Goal: Task Accomplishment & Management: Use online tool/utility

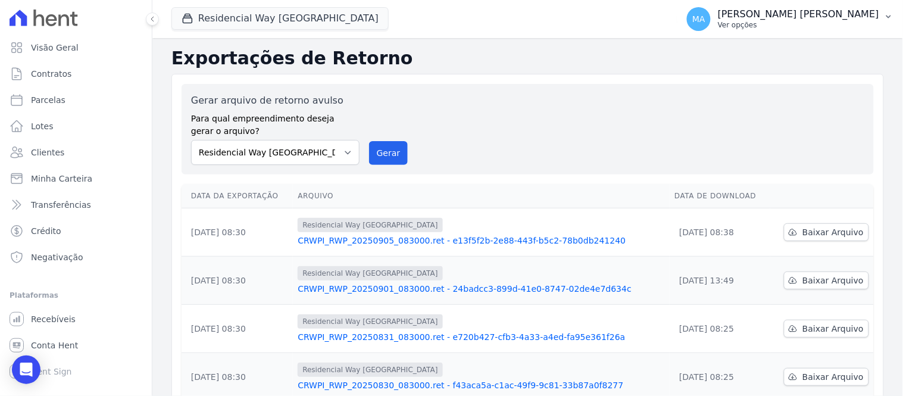
click at [784, 24] on p "Ver opções" at bounding box center [797, 25] width 161 height 10
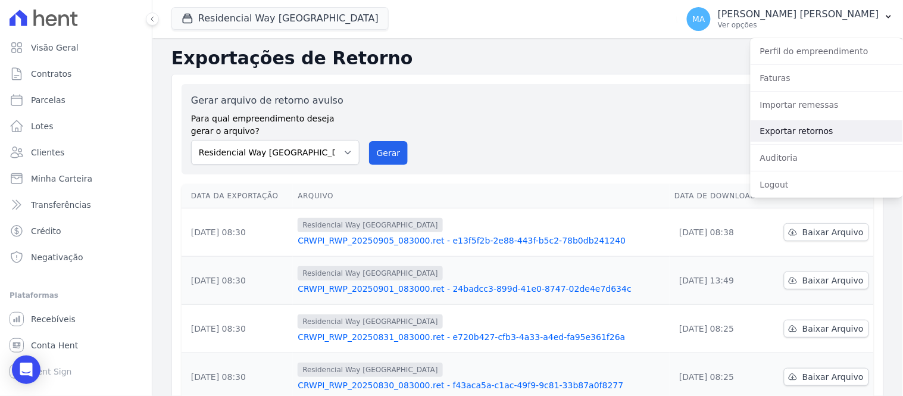
click at [794, 132] on link "Exportar retornos" at bounding box center [826, 130] width 152 height 21
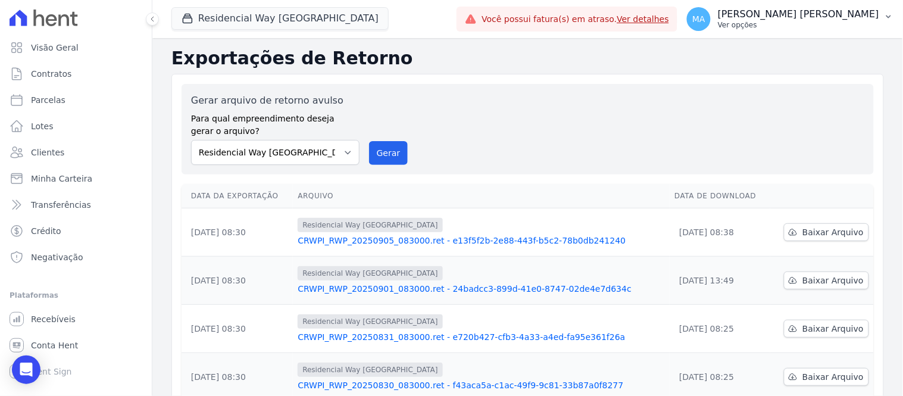
click at [790, 24] on p "Ver opções" at bounding box center [797, 25] width 161 height 10
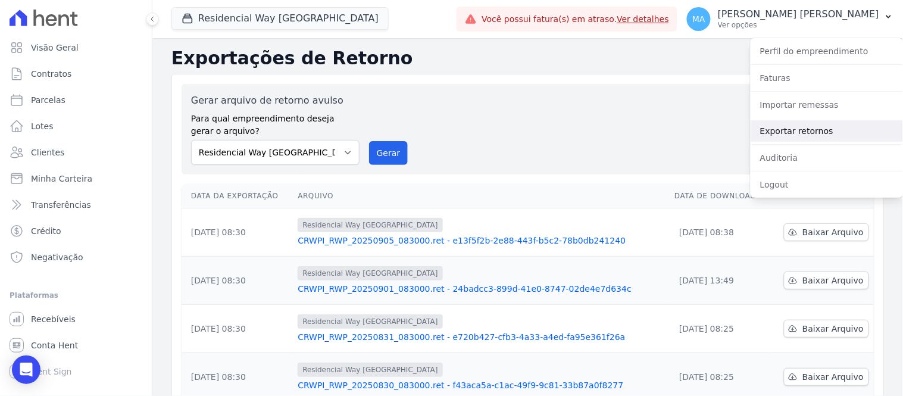
click at [770, 134] on link "Exportar retornos" at bounding box center [826, 130] width 152 height 21
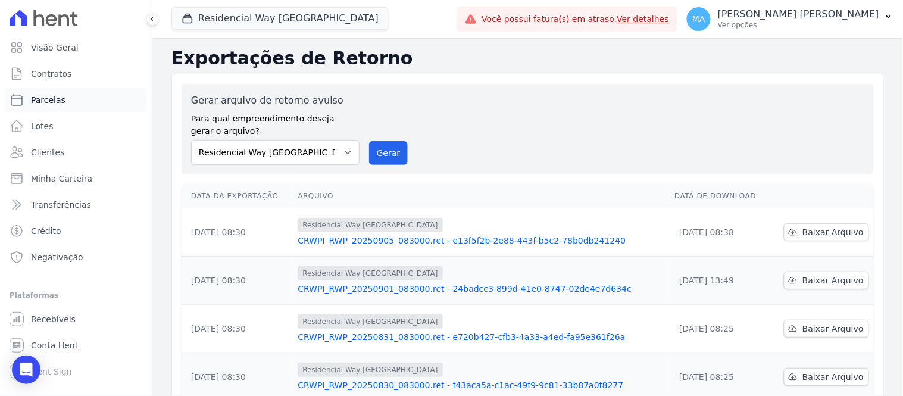
click at [45, 102] on span "Parcelas" at bounding box center [48, 100] width 35 height 12
select select
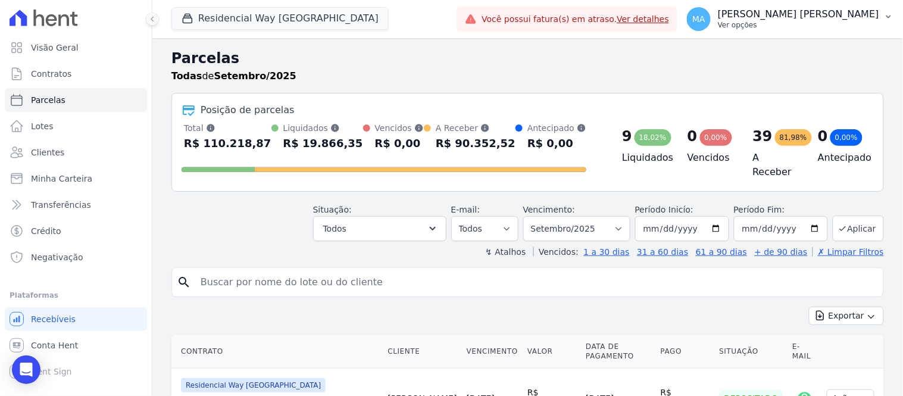
click at [795, 27] on p "Ver opções" at bounding box center [797, 25] width 161 height 10
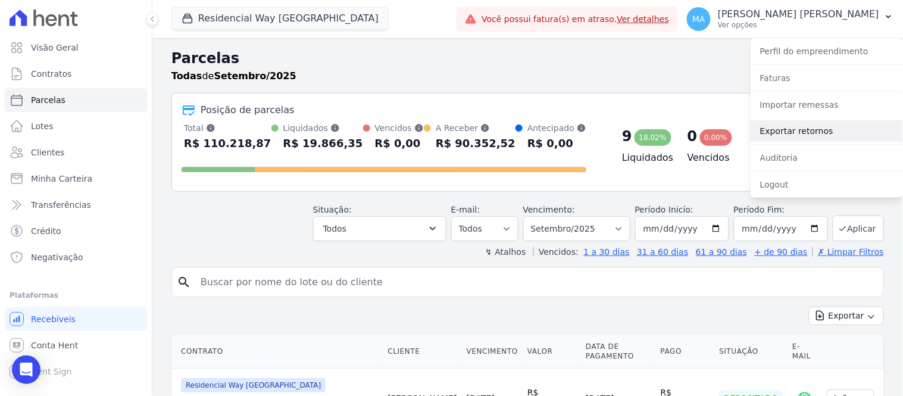
click at [772, 130] on link "Exportar retornos" at bounding box center [826, 130] width 152 height 21
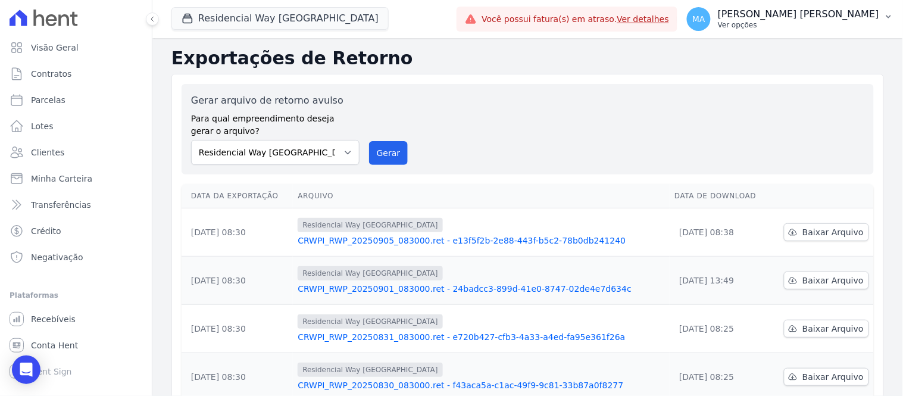
click at [788, 26] on p "Ver opções" at bounding box center [797, 25] width 161 height 10
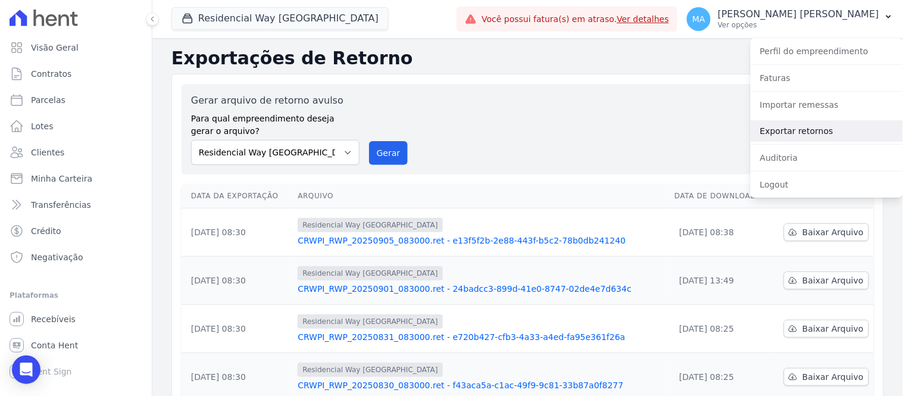
click at [772, 128] on link "Exportar retornos" at bounding box center [826, 130] width 152 height 21
